Goal: Transaction & Acquisition: Purchase product/service

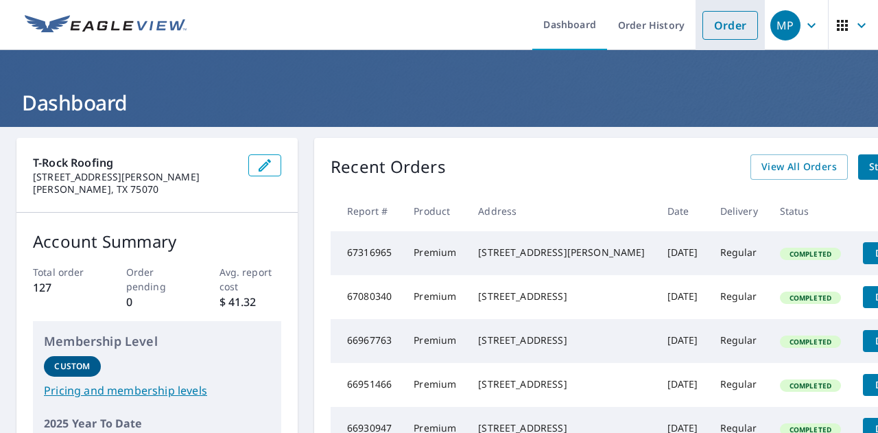
click at [720, 25] on link "Order" at bounding box center [730, 25] width 56 height 29
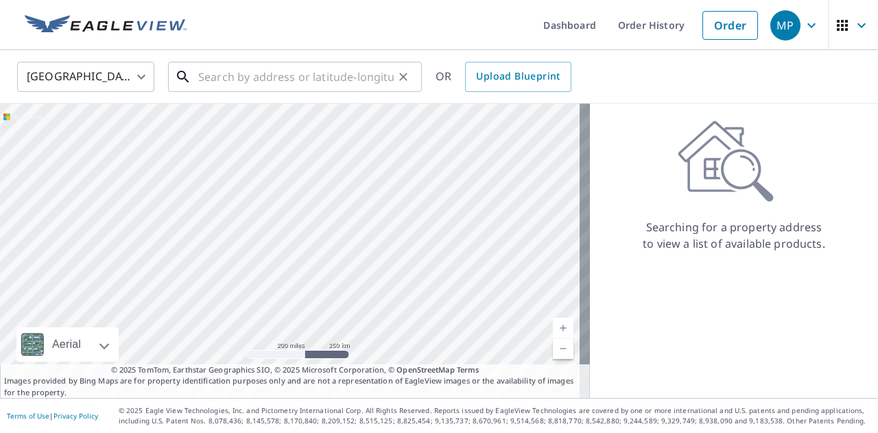
click at [293, 77] on input "text" at bounding box center [295, 77] width 195 height 38
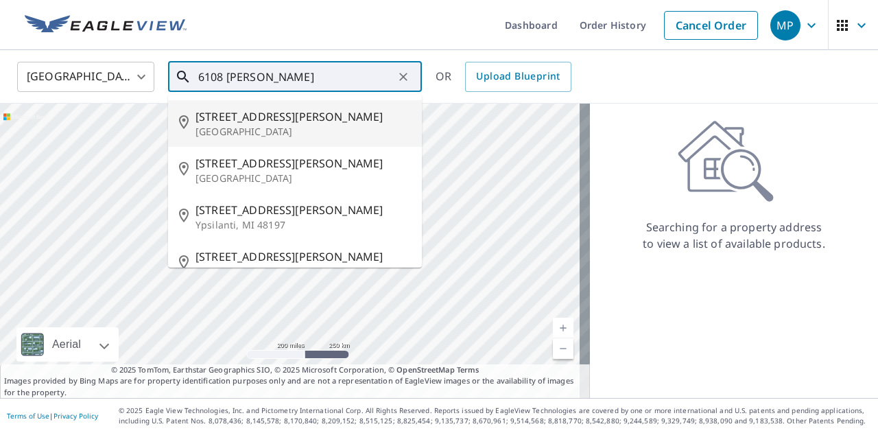
click at [265, 116] on span "[STREET_ADDRESS][PERSON_NAME]" at bounding box center [302, 116] width 215 height 16
type input "[STREET_ADDRESS][PERSON_NAME]"
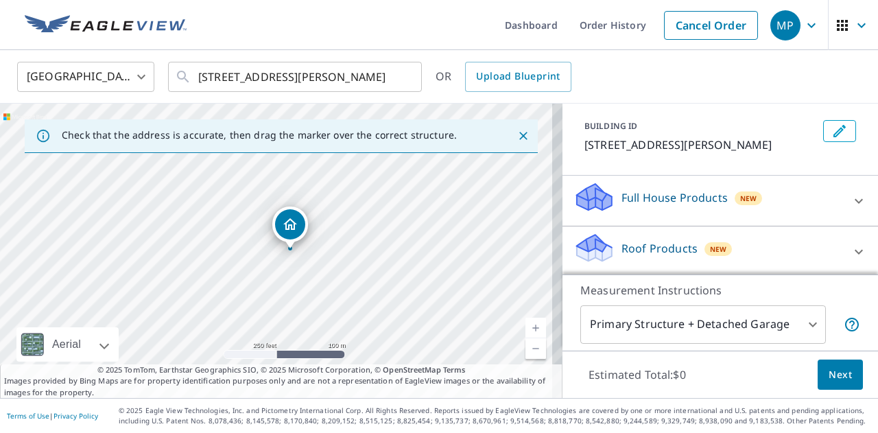
scroll to position [122, 0]
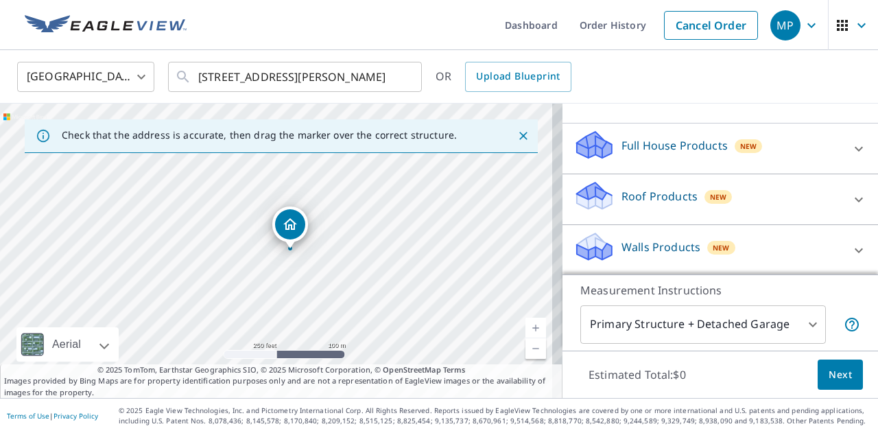
click at [657, 200] on p "Roof Products" at bounding box center [659, 196] width 76 height 16
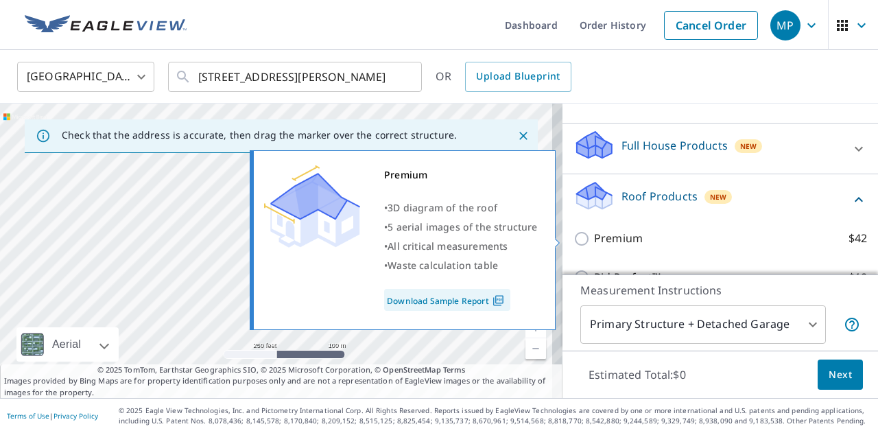
click at [605, 237] on p "Premium" at bounding box center [618, 238] width 49 height 17
click at [594, 237] on input "Premium $42" at bounding box center [583, 238] width 21 height 16
checkbox input "true"
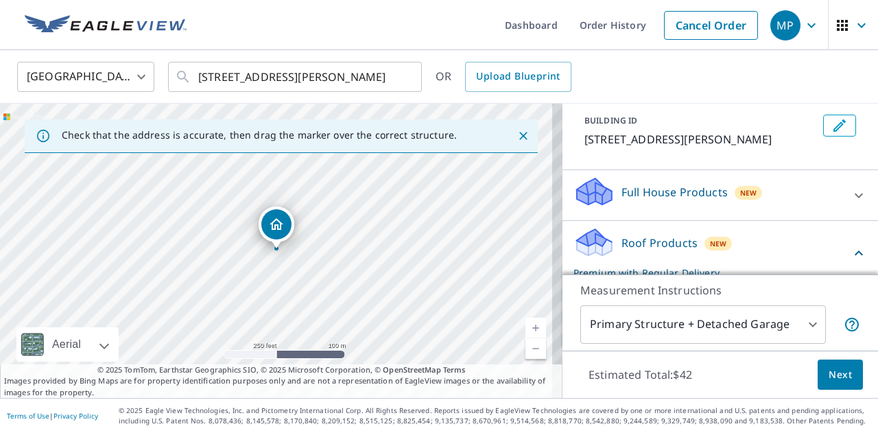
scroll to position [0, 0]
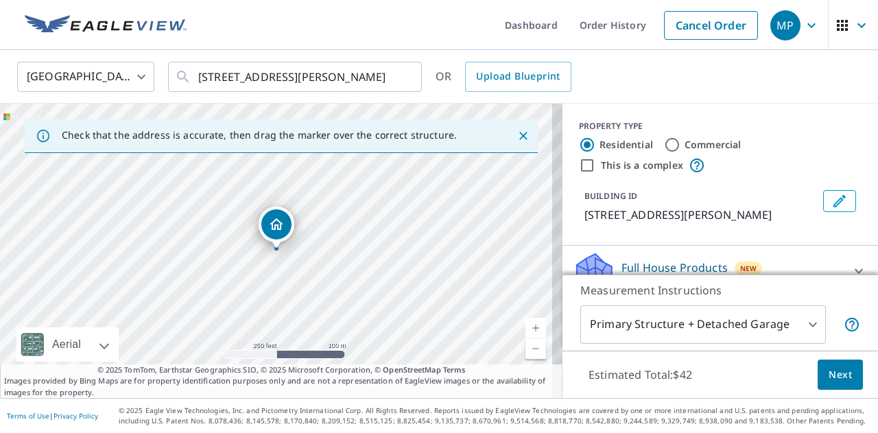
click at [817, 372] on button "Next" at bounding box center [839, 374] width 45 height 31
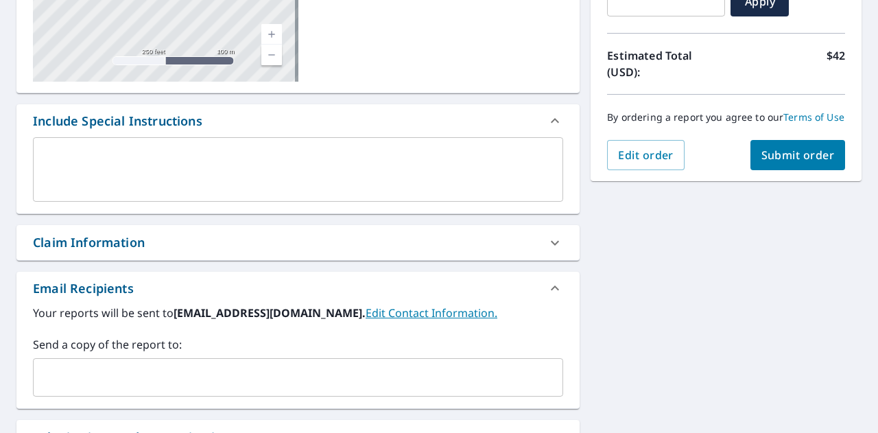
scroll to position [274, 0]
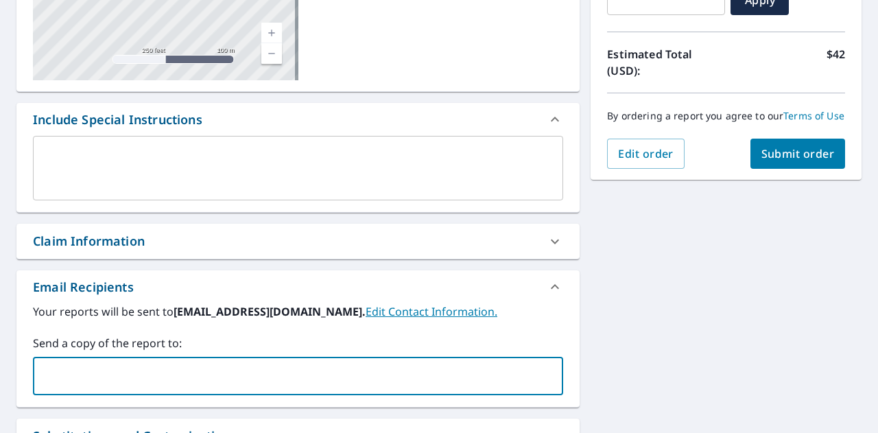
click at [165, 367] on input "text" at bounding box center [287, 376] width 497 height 26
type input "[EMAIL_ADDRESS][DOMAIN_NAME]"
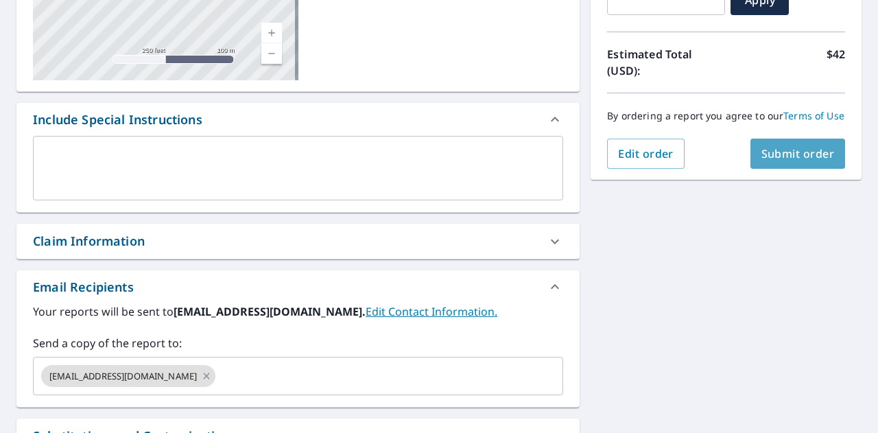
click at [808, 160] on span "Submit order" at bounding box center [797, 153] width 73 height 15
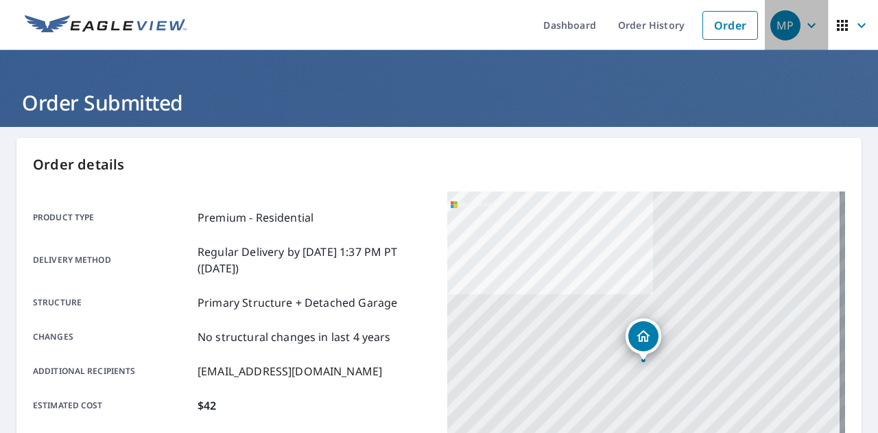
click at [808, 29] on icon "button" at bounding box center [811, 25] width 16 height 16
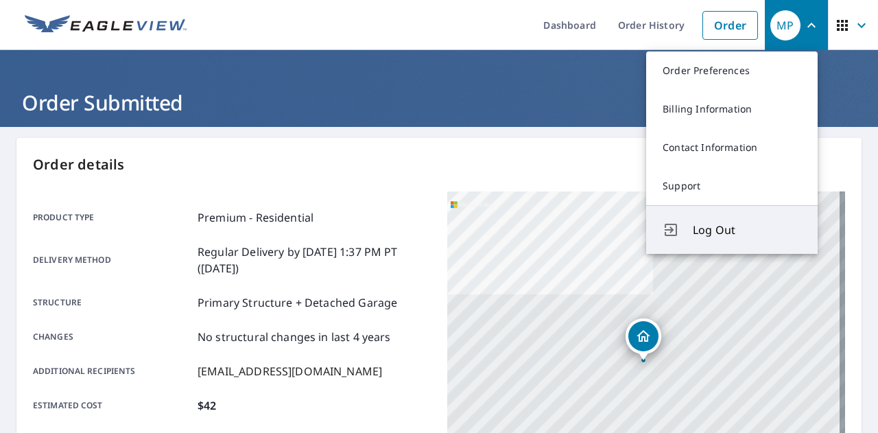
click at [717, 235] on span "Log Out" at bounding box center [746, 229] width 108 height 16
